Goal: Check status

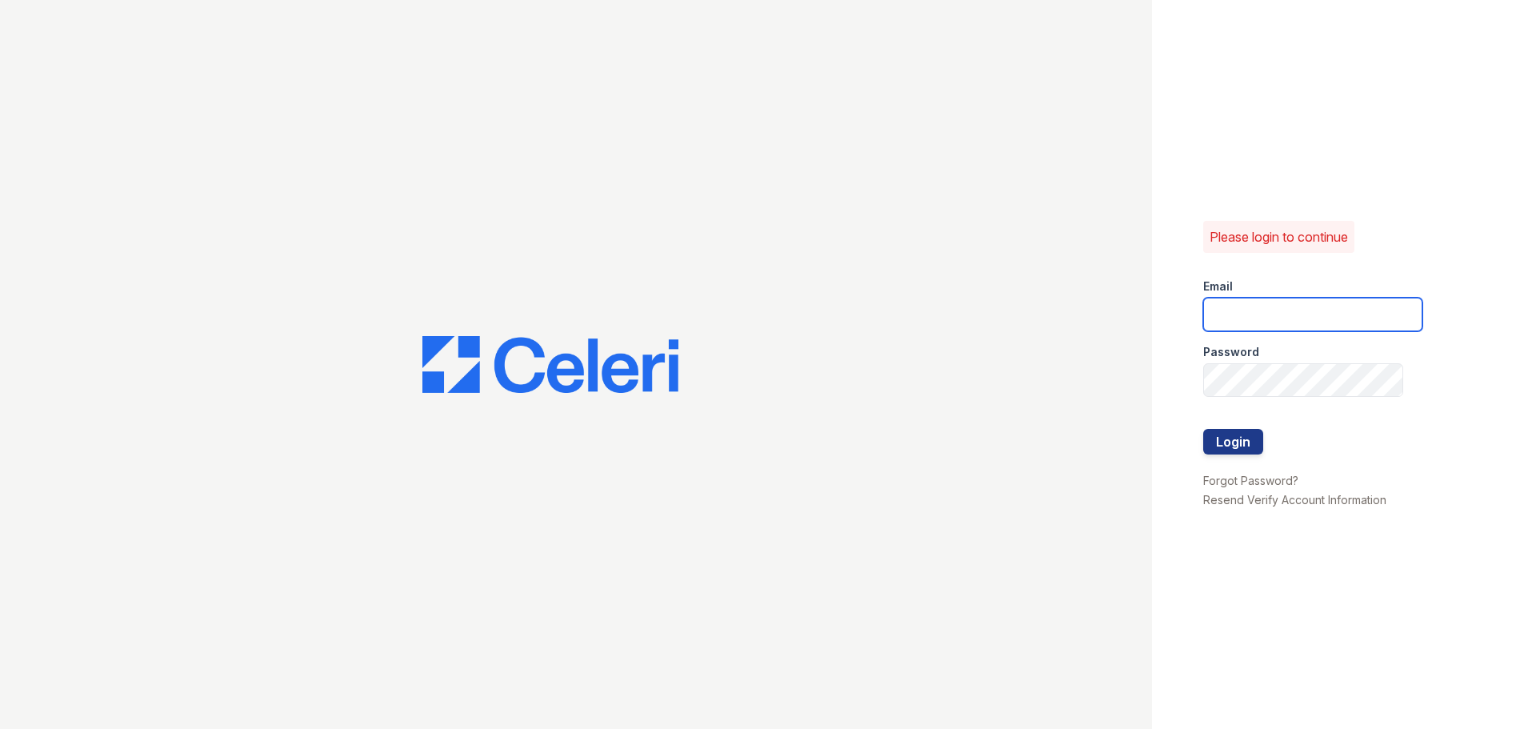
type input "chelab@livebe.com"
click at [1250, 452] on button "Login" at bounding box center [1233, 442] width 60 height 26
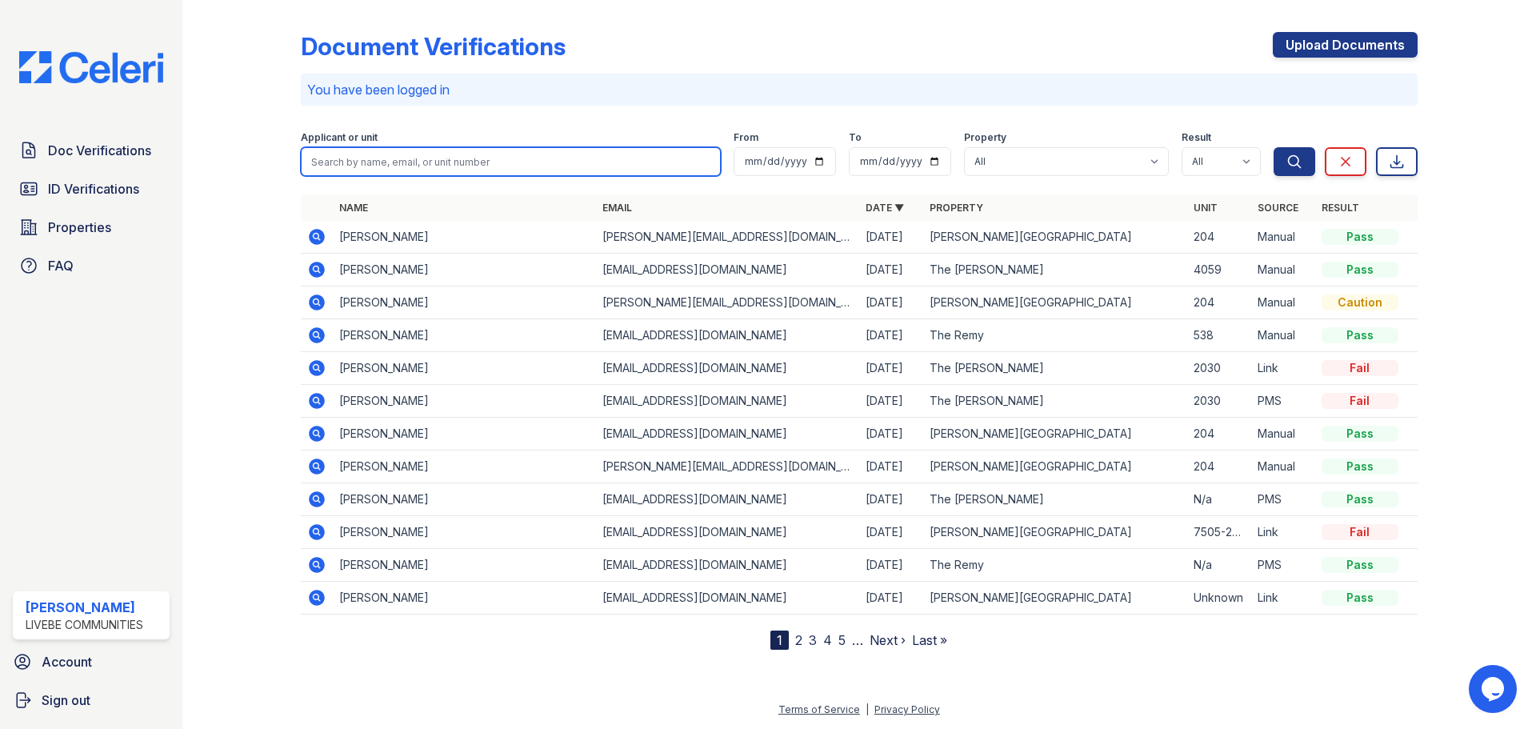
click at [442, 172] on input "search" at bounding box center [511, 161] width 420 height 29
type input "marvel"
click at [1273, 147] on button "Search" at bounding box center [1294, 161] width 42 height 29
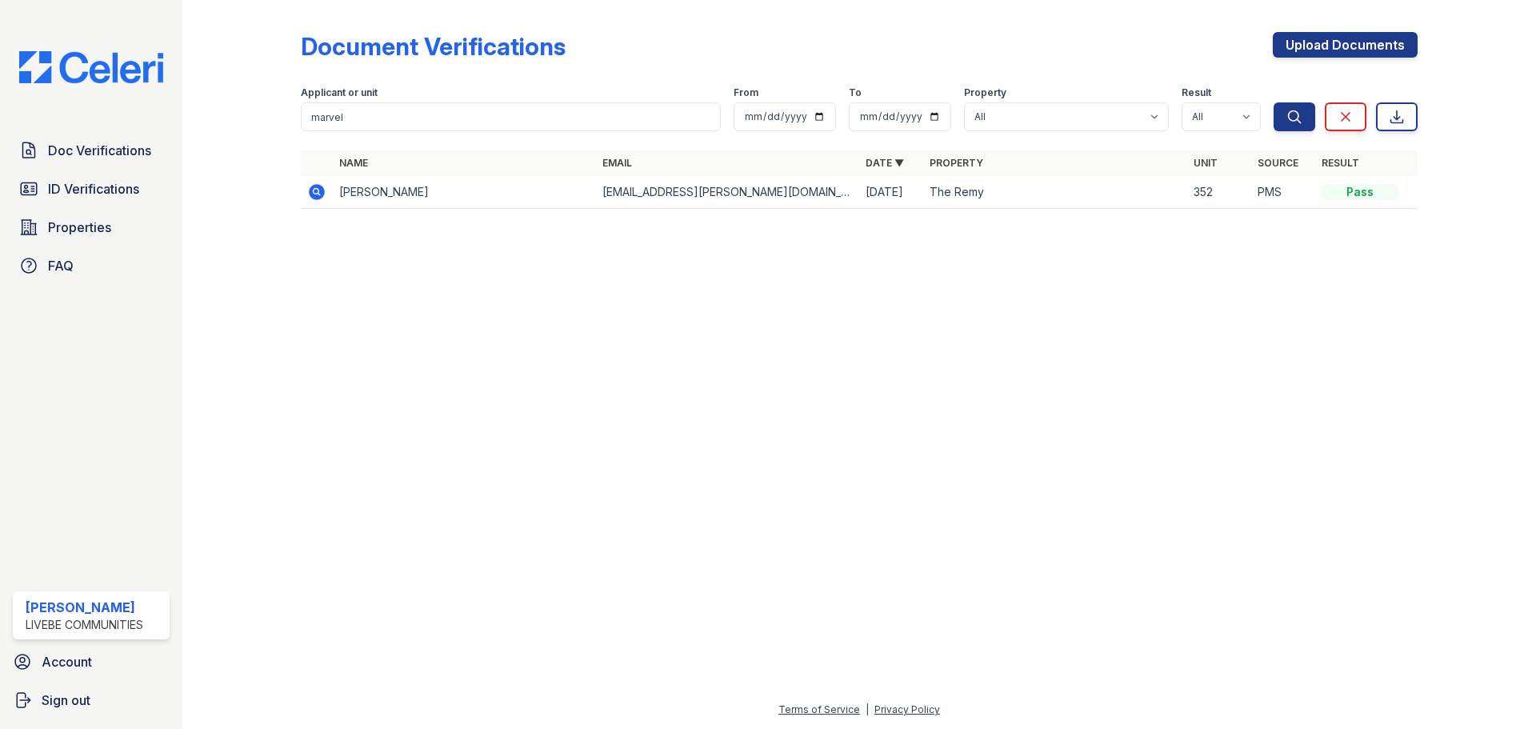
click at [325, 195] on icon at bounding box center [316, 191] width 19 height 19
